Goal: Information Seeking & Learning: Learn about a topic

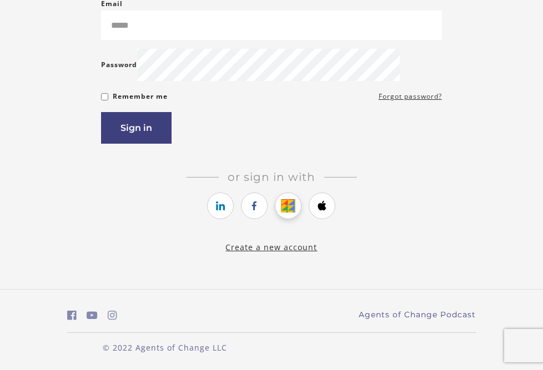
click at [287, 213] on icon "https://courses.thinkific.com/users/auth/google?ss%5Breferral%5D=&ss%5Buser_ret…" at bounding box center [288, 205] width 14 height 13
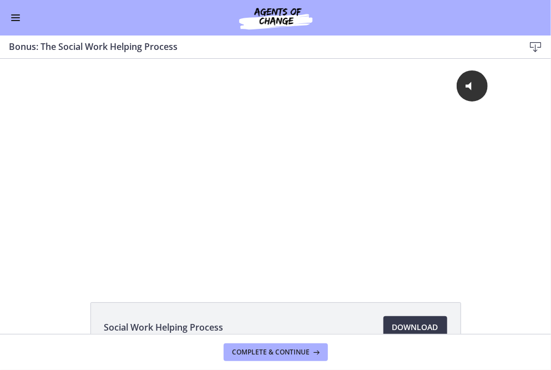
click at [15, 21] on span "Enable menu" at bounding box center [15, 20] width 9 height 1
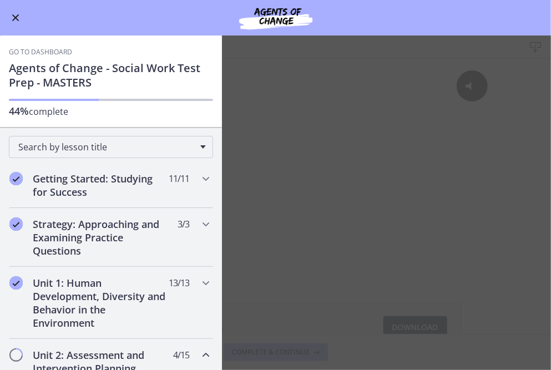
click at [54, 50] on link "Go to Dashboard" at bounding box center [40, 52] width 63 height 9
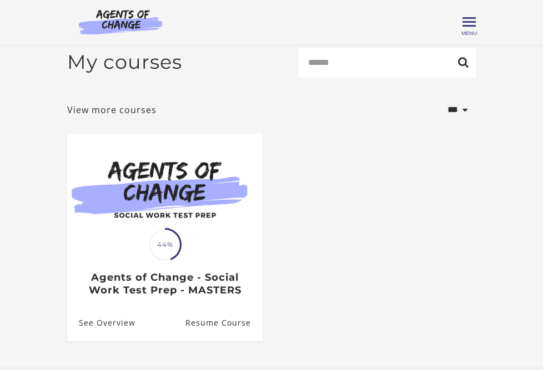
scroll to position [128, 0]
